Goal: Task Accomplishment & Management: Manage account settings

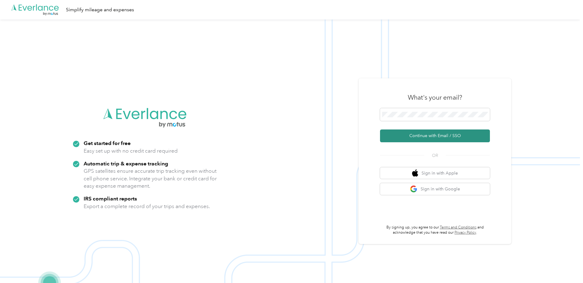
click at [427, 138] on button "Continue with Email / SSO" at bounding box center [435, 136] width 110 height 13
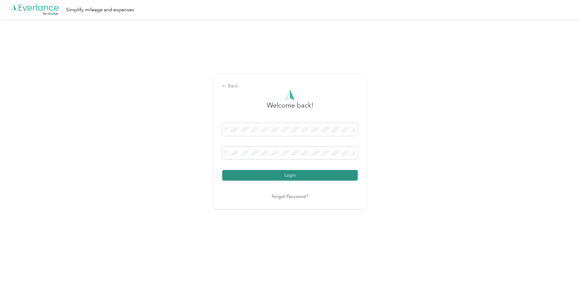
click at [282, 172] on button "Login" at bounding box center [289, 175] width 135 height 11
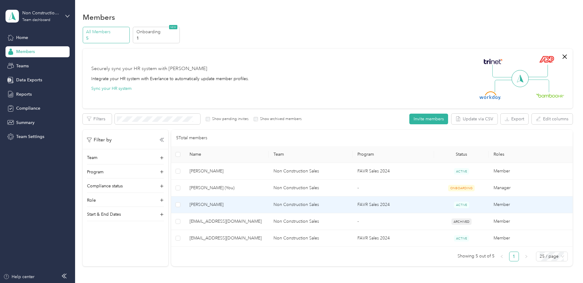
click at [264, 207] on span "[PERSON_NAME]" at bounding box center [226, 205] width 74 height 7
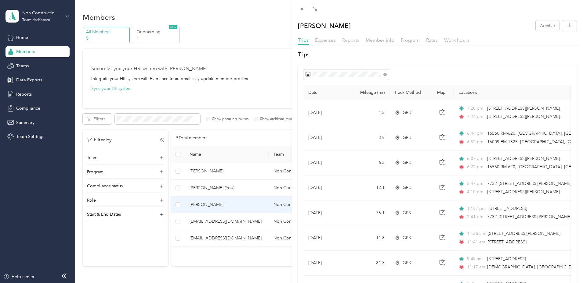
click at [352, 40] on span "Reports" at bounding box center [350, 40] width 17 height 6
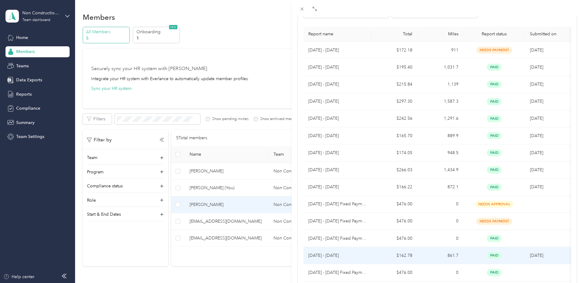
scroll to position [92, 0]
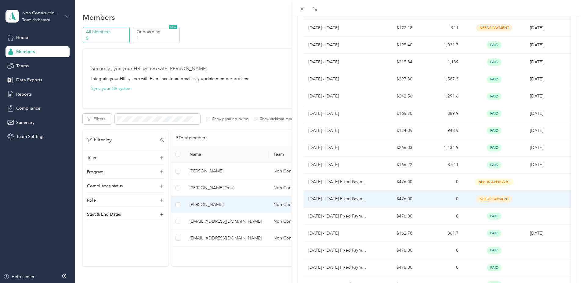
click at [374, 202] on td "$476.00" at bounding box center [394, 199] width 46 height 17
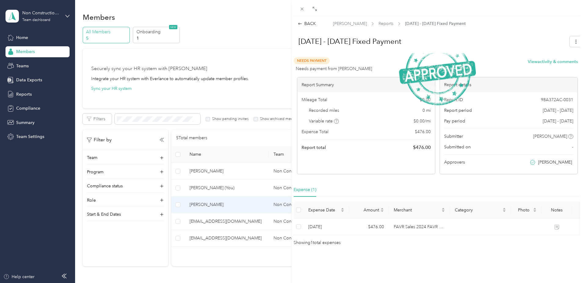
scroll to position [0, 0]
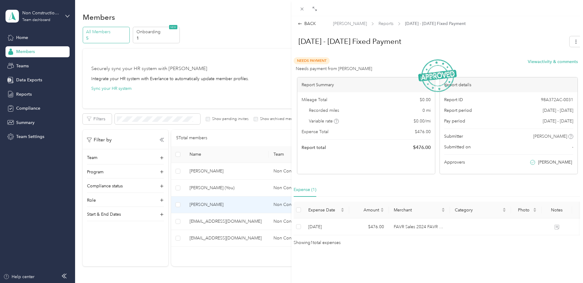
click at [34, 20] on div "BACK [PERSON_NAME] Reports [DATE] - [DATE] Fixed Payment [DATE] - [DATE] Fixed …" at bounding box center [291, 141] width 583 height 283
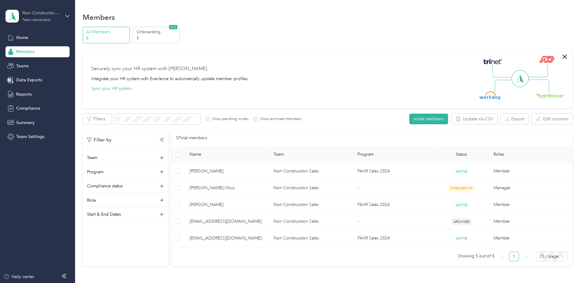
click at [35, 21] on div "Team dashboard" at bounding box center [36, 20] width 28 height 4
click at [27, 79] on div "Log out" at bounding box center [22, 78] width 23 height 6
